Goal: Task Accomplishment & Management: Manage account settings

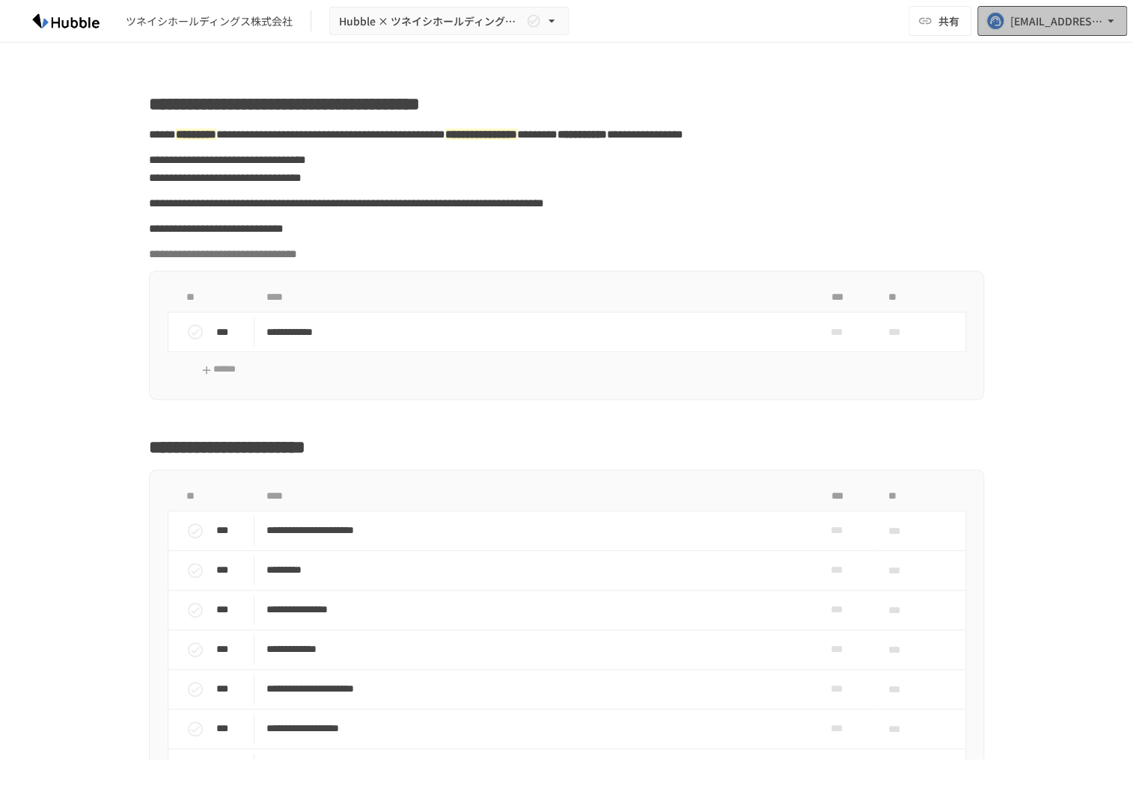
click at [1044, 28] on div "[EMAIL_ADDRESS][DOMAIN_NAME]" at bounding box center [1056, 21] width 93 height 19
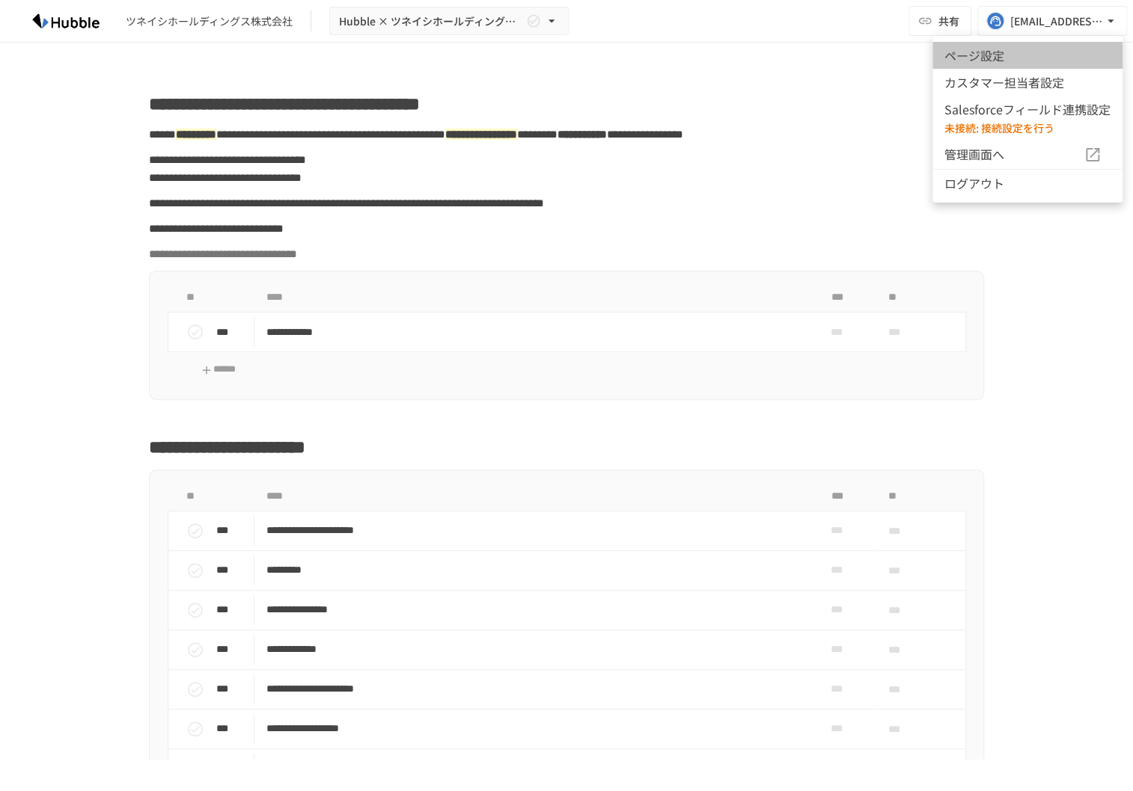
click at [1029, 48] on li "ページ設定" at bounding box center [1027, 55] width 190 height 27
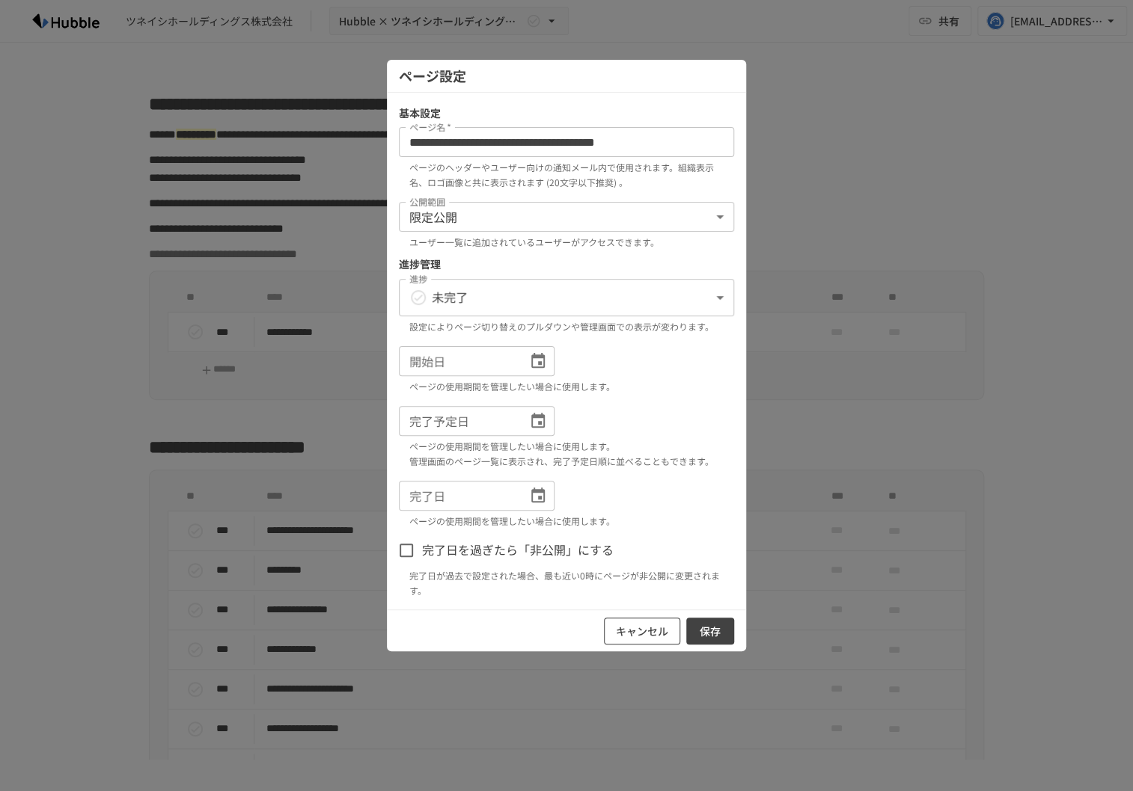
click at [635, 644] on button "キャンセル" at bounding box center [642, 632] width 76 height 28
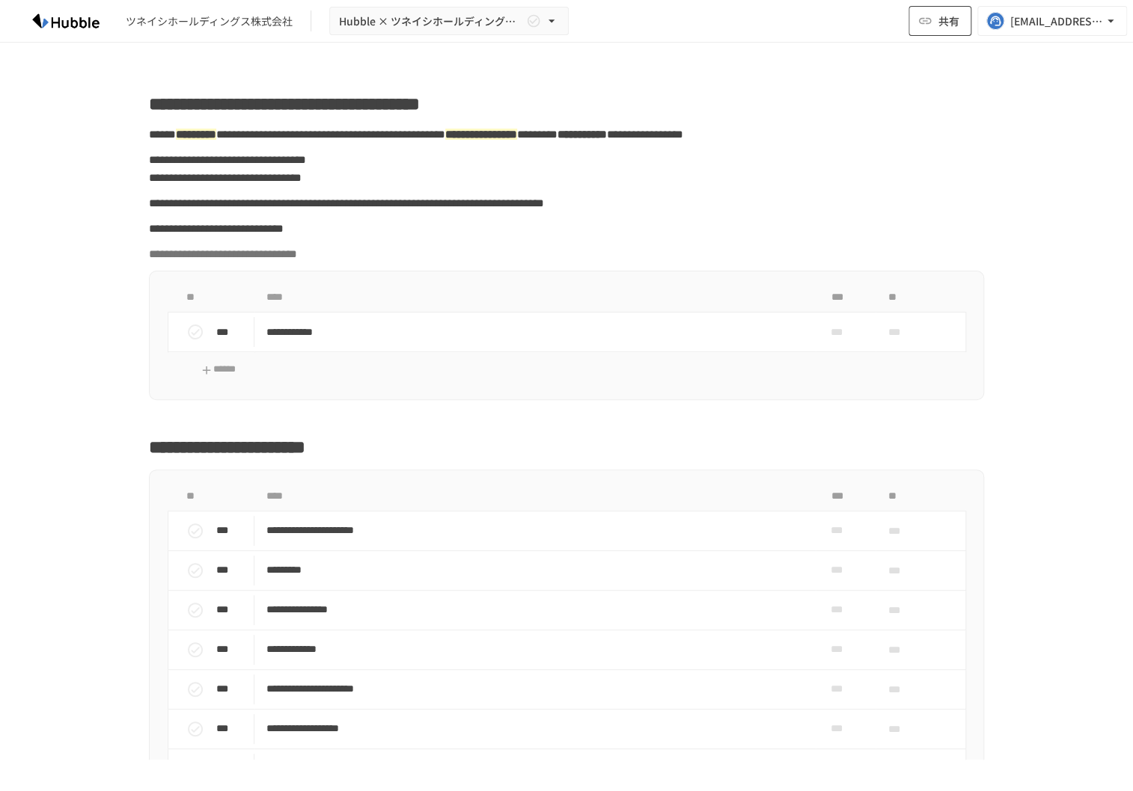
click at [955, 20] on span "共有" at bounding box center [948, 21] width 21 height 16
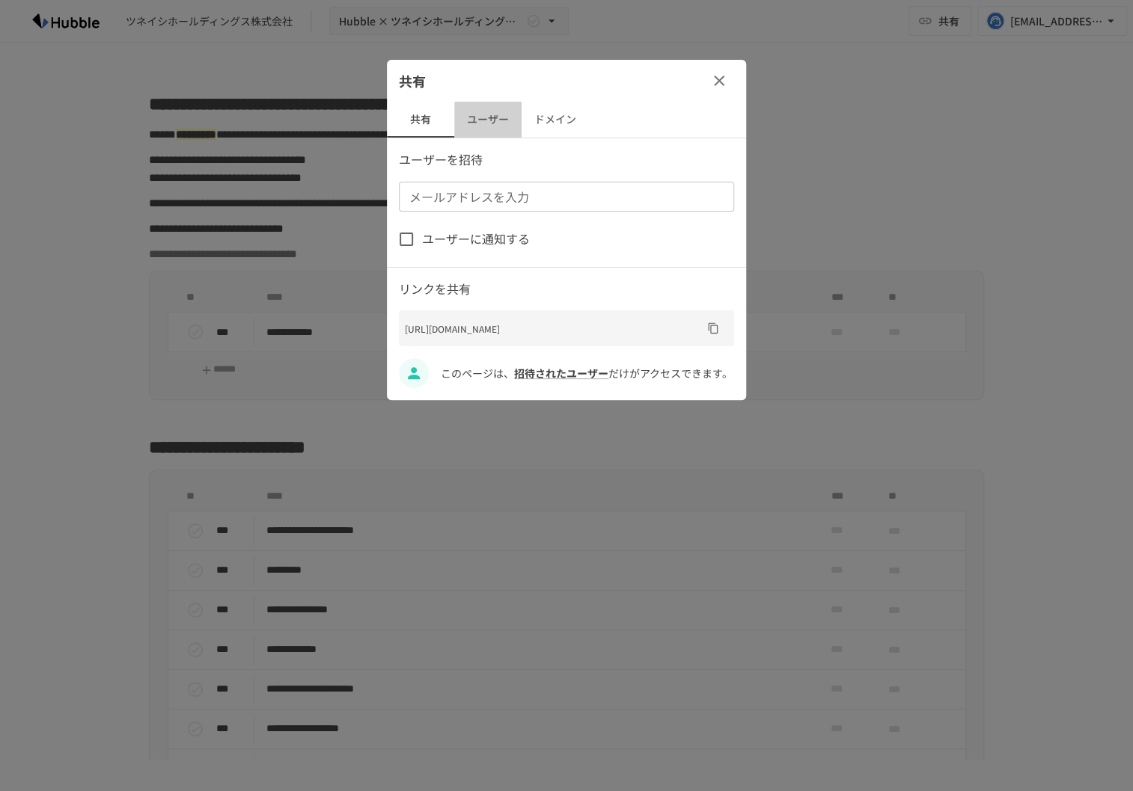
click at [484, 108] on button "ユーザー" at bounding box center [487, 120] width 67 height 36
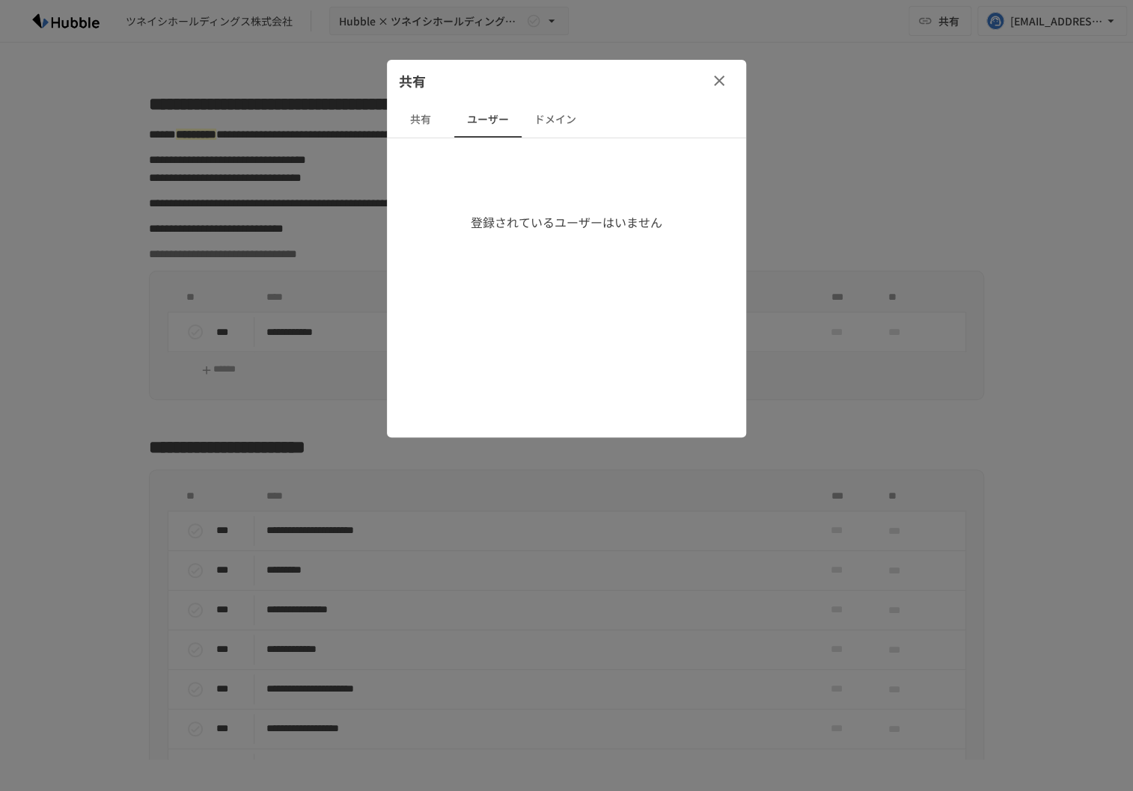
click at [548, 117] on button "ドメイン" at bounding box center [554, 120] width 67 height 36
click at [509, 120] on button "ユーザー" at bounding box center [487, 120] width 67 height 36
click at [445, 120] on button "共有" at bounding box center [420, 120] width 67 height 36
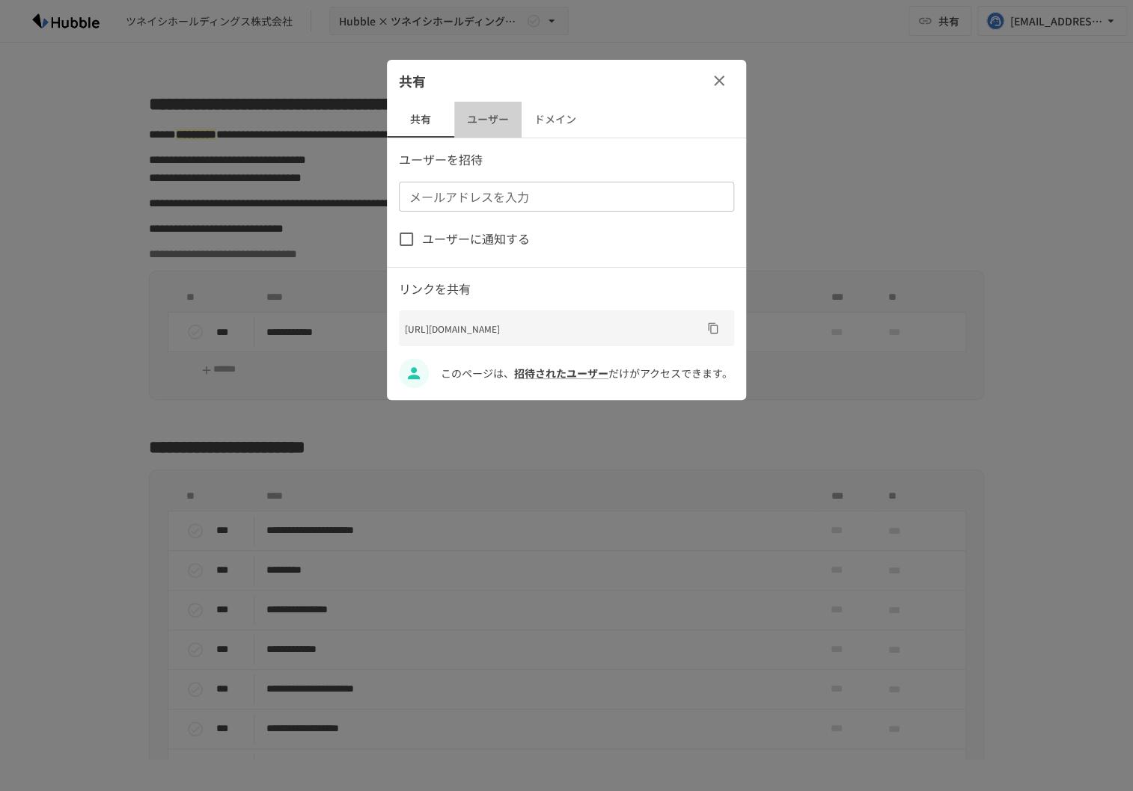
click at [497, 119] on button "ユーザー" at bounding box center [487, 120] width 67 height 36
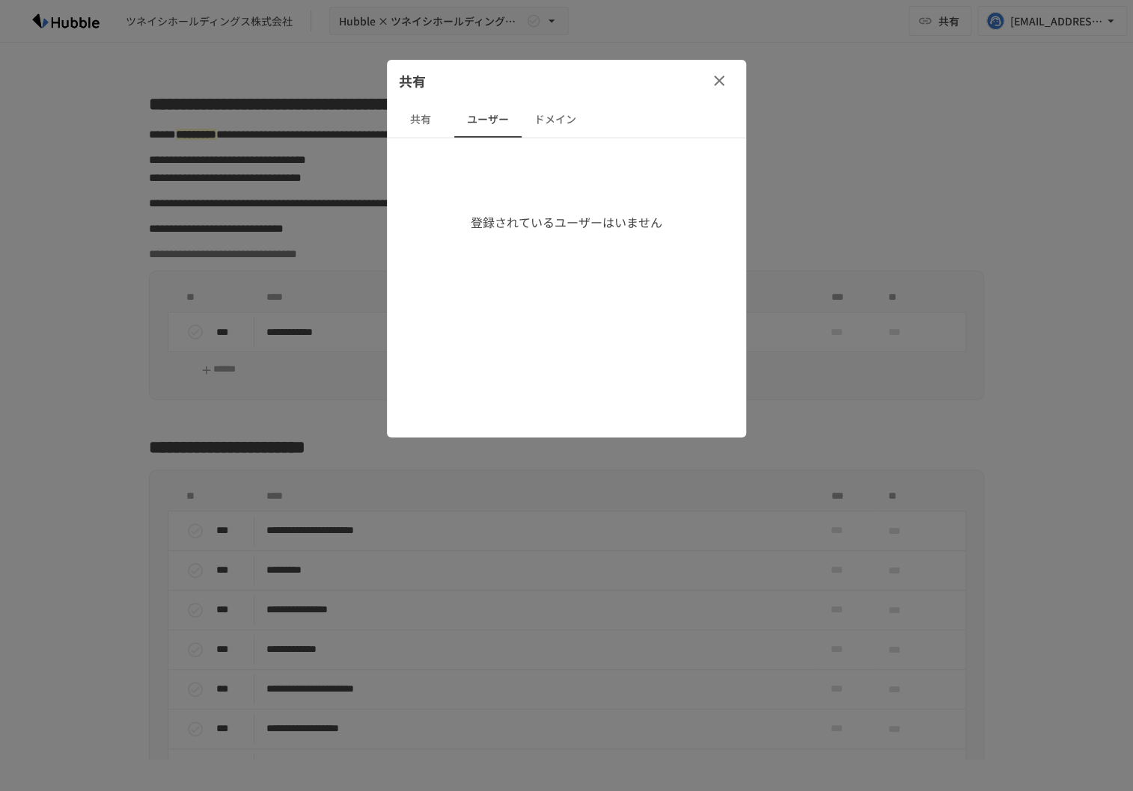
click at [588, 124] on button "ドメイン" at bounding box center [554, 120] width 67 height 36
click at [720, 78] on icon "button" at bounding box center [719, 81] width 18 height 18
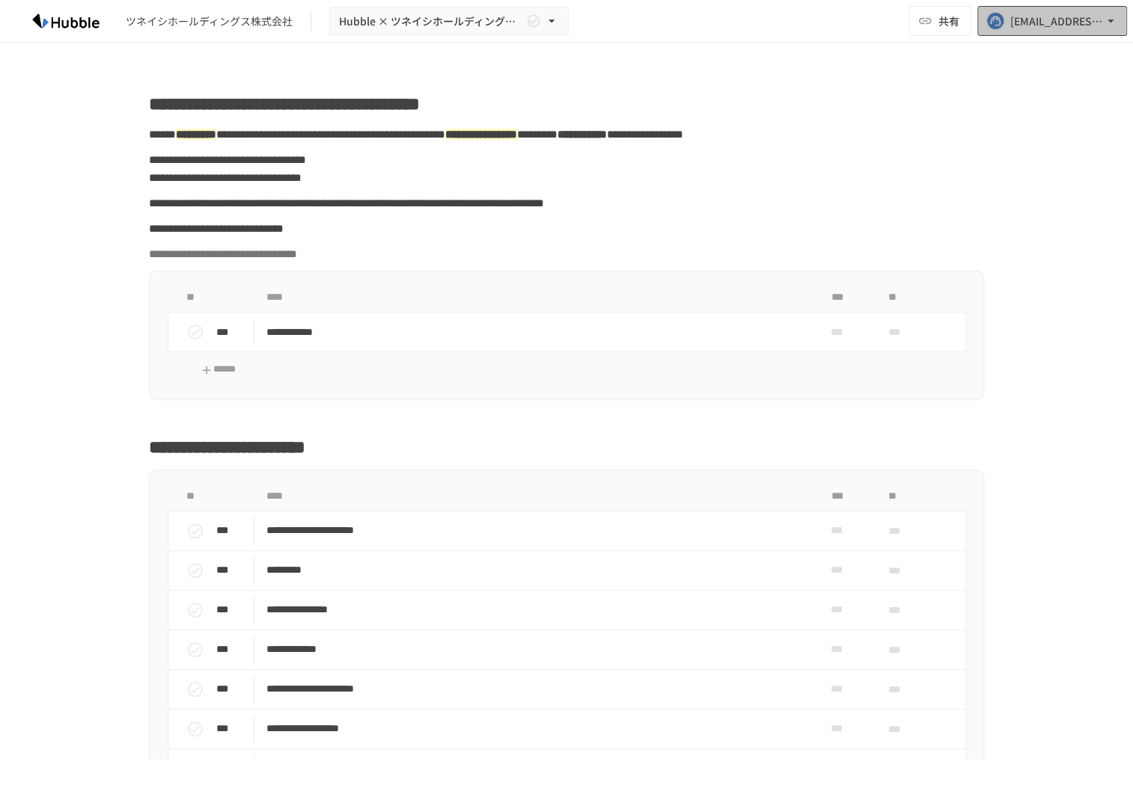
click at [993, 22] on rect "button" at bounding box center [995, 21] width 17 height 17
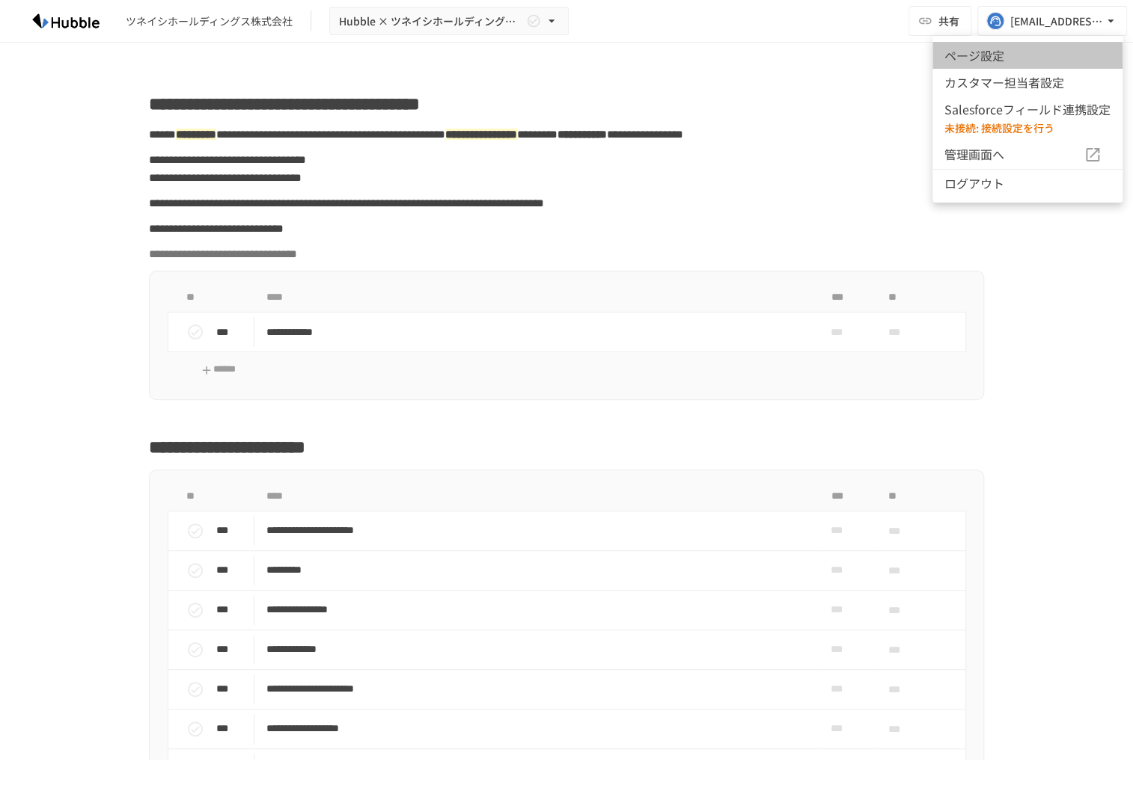
click at [1011, 64] on li "ページ設定" at bounding box center [1027, 55] width 190 height 27
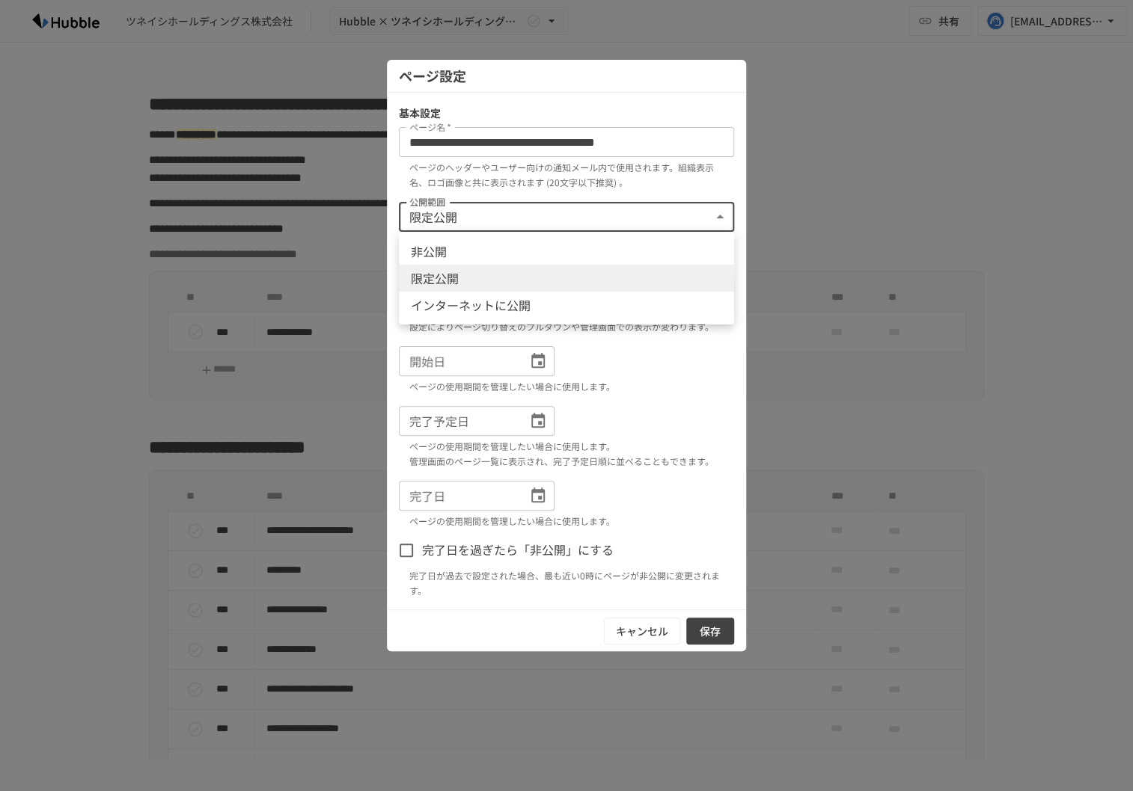
click at [594, 217] on body "**********" at bounding box center [566, 380] width 1133 height 760
click at [617, 162] on div at bounding box center [566, 395] width 1133 height 791
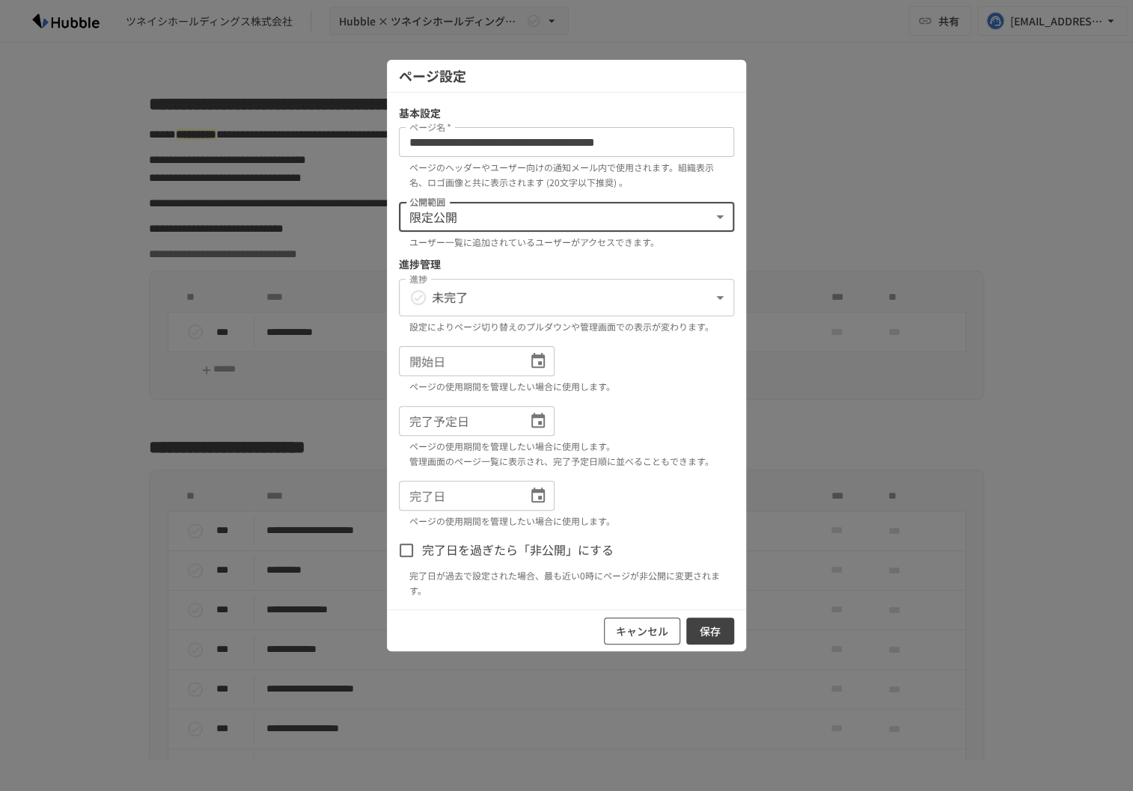
click at [639, 628] on button "キャンセル" at bounding box center [642, 632] width 76 height 28
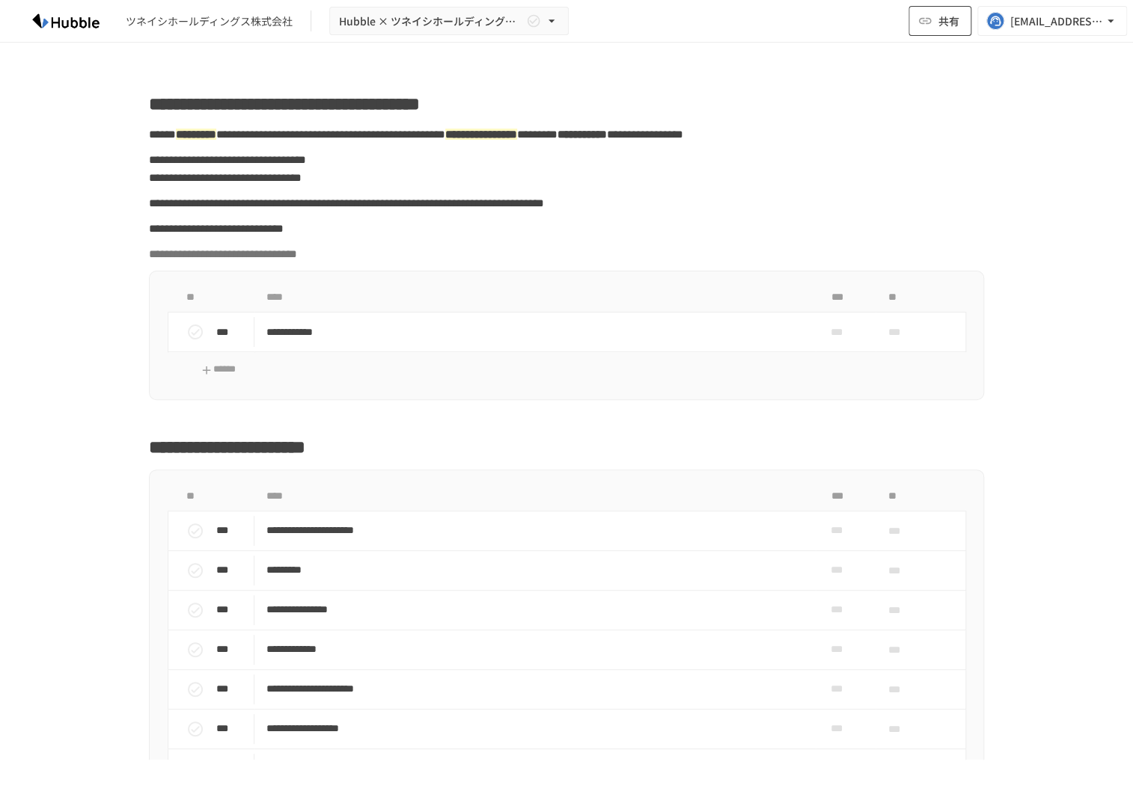
click at [939, 25] on span "共有" at bounding box center [948, 21] width 21 height 16
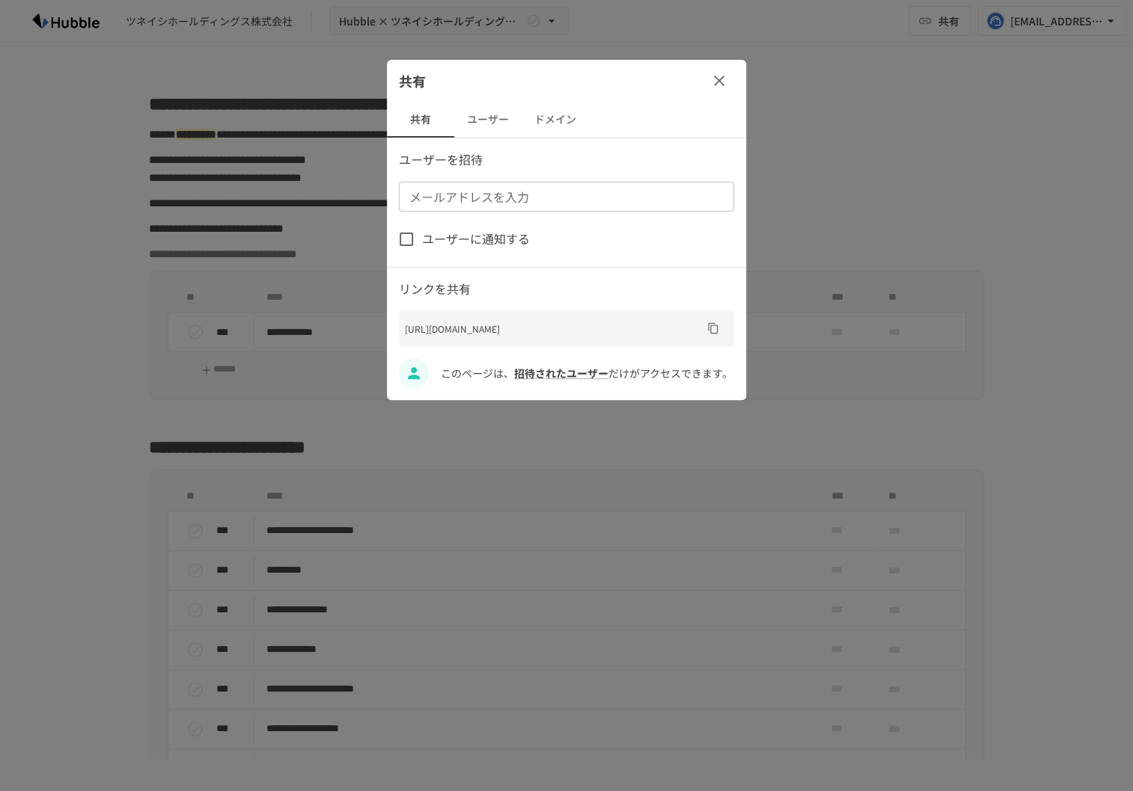
click at [720, 72] on icon "button" at bounding box center [719, 81] width 18 height 18
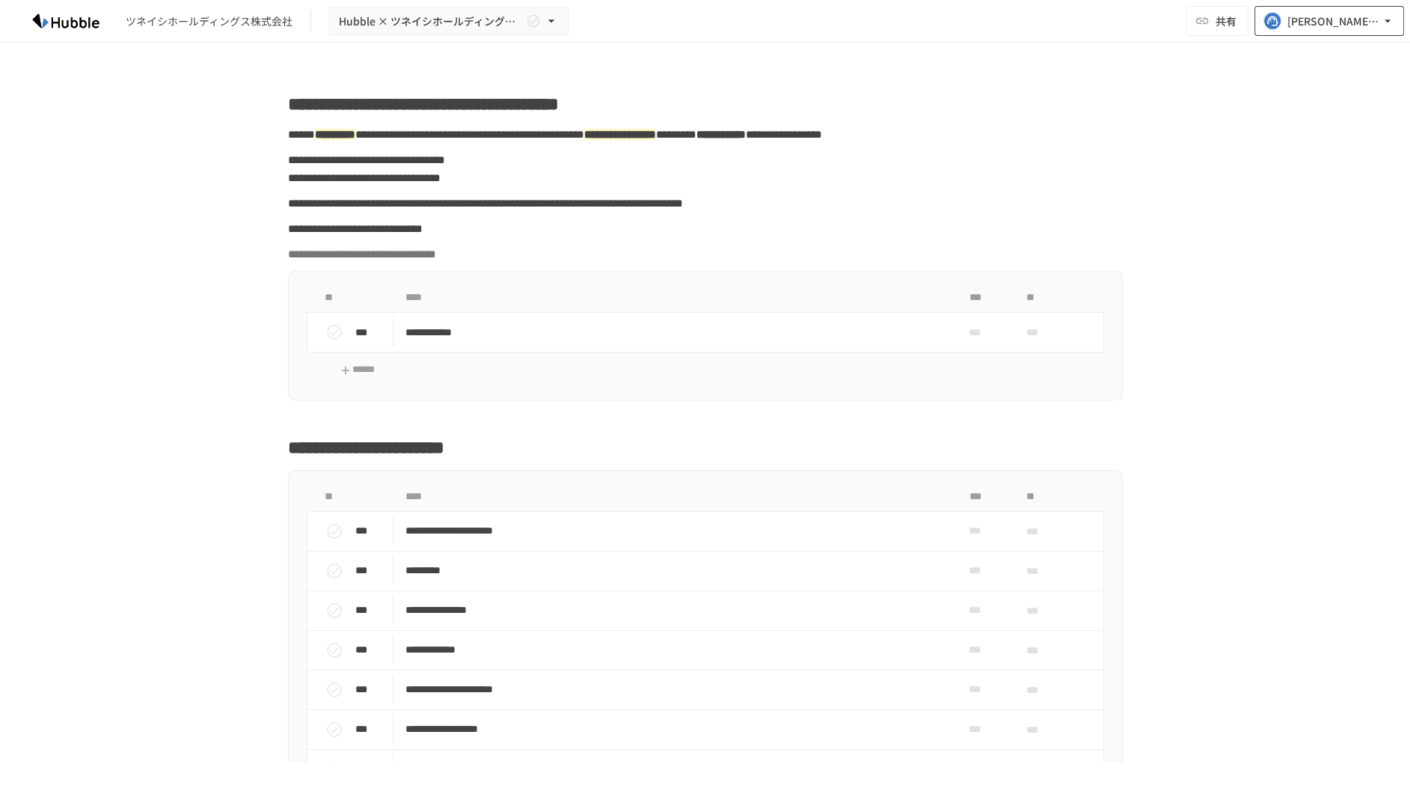
click at [855, 22] on div "[EMAIL_ADDRESS][DOMAIN_NAME]" at bounding box center [1333, 21] width 93 height 19
click at [855, 177] on li "ログアウト" at bounding box center [1305, 183] width 190 height 28
